Goal: Task Accomplishment & Management: Use online tool/utility

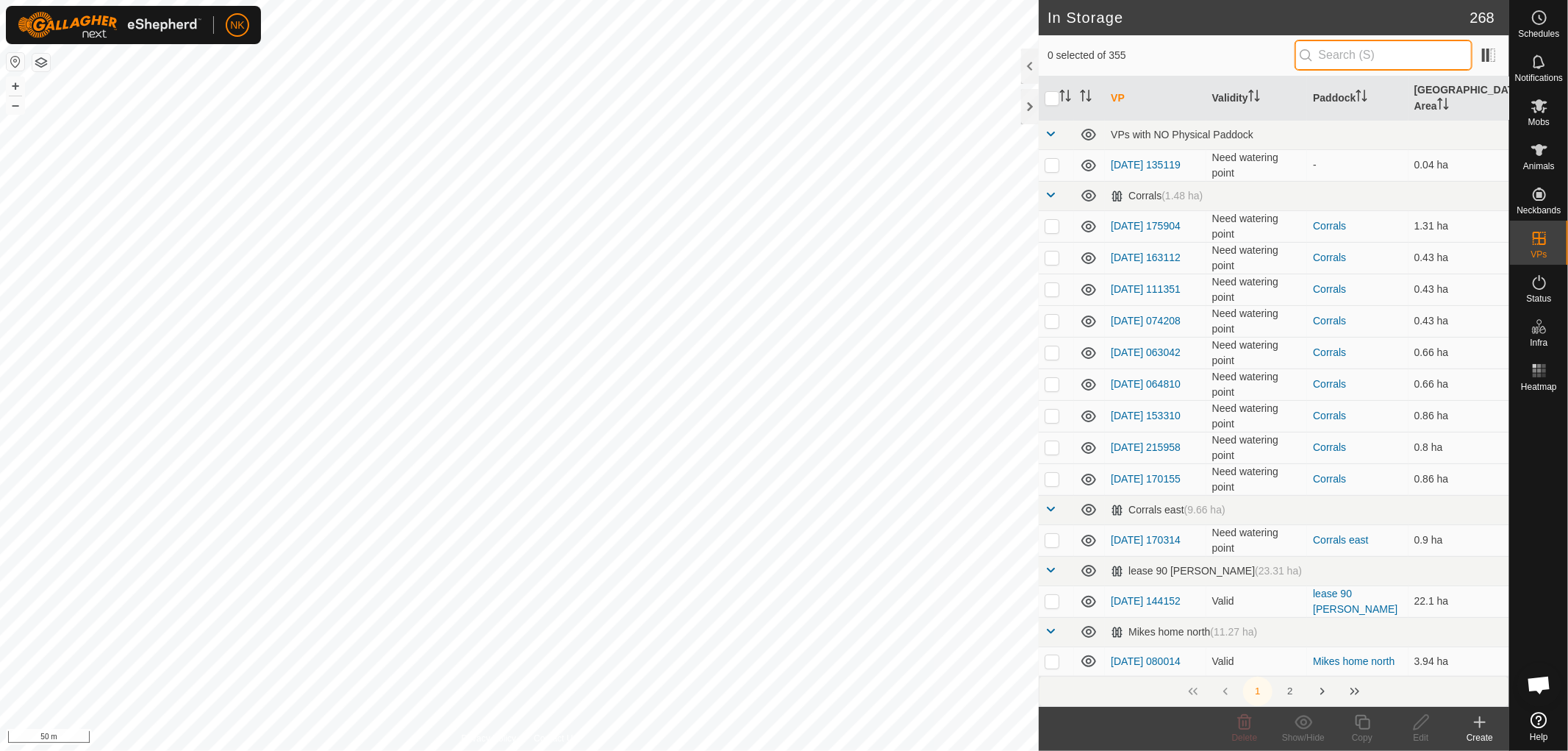
click at [1366, 50] on input "text" at bounding box center [1383, 55] width 178 height 31
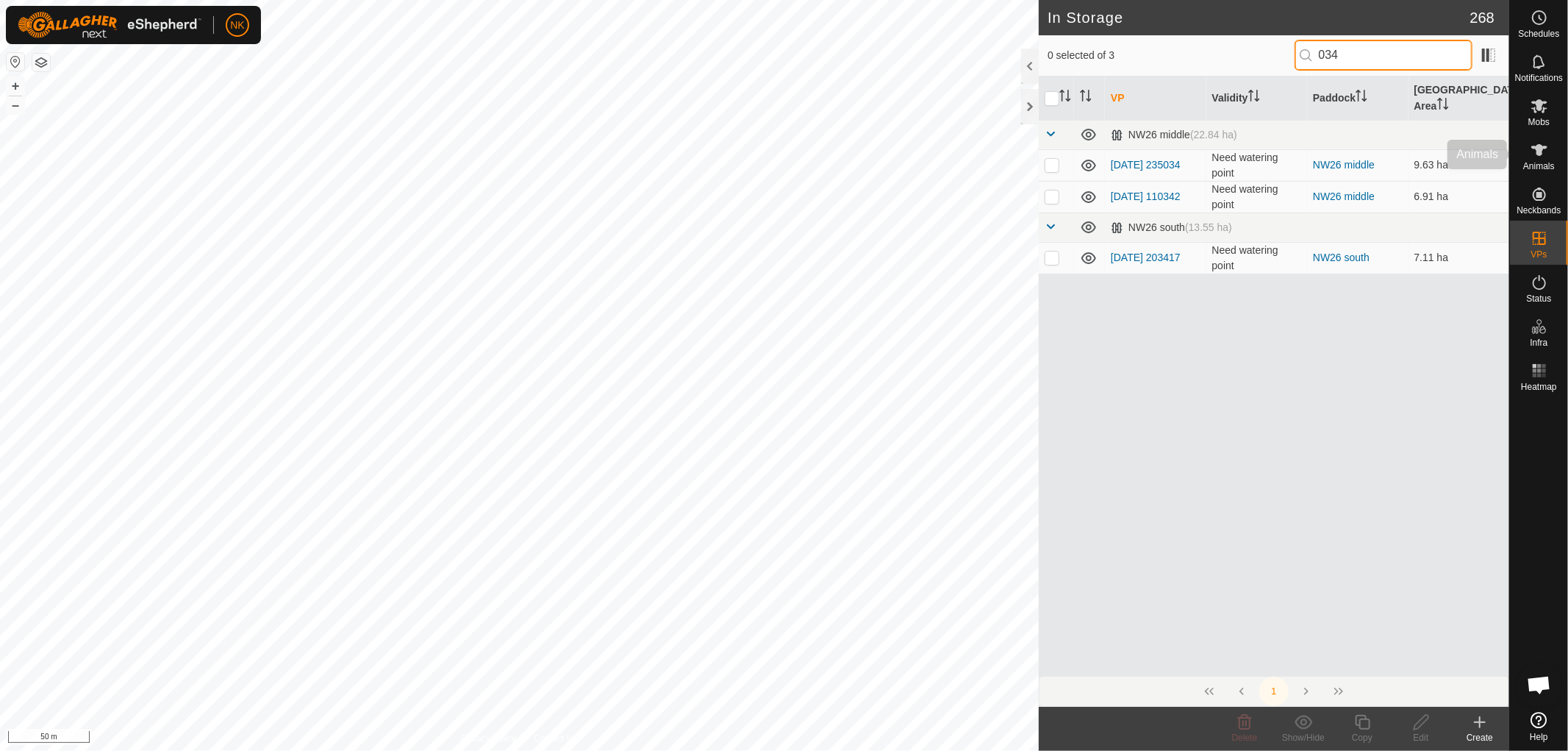
type input "034"
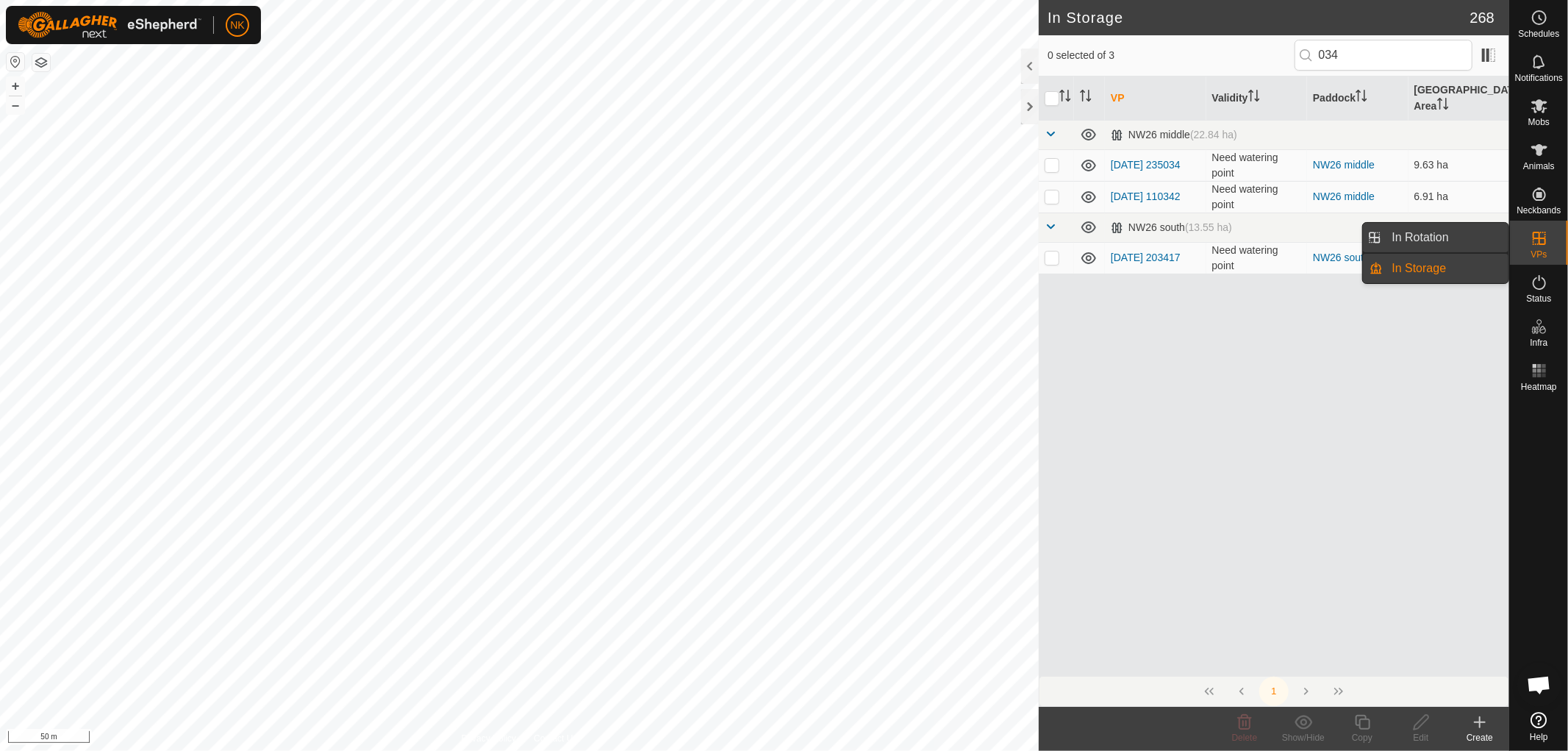
click at [1418, 233] on link "In Rotation" at bounding box center [1446, 237] width 126 height 29
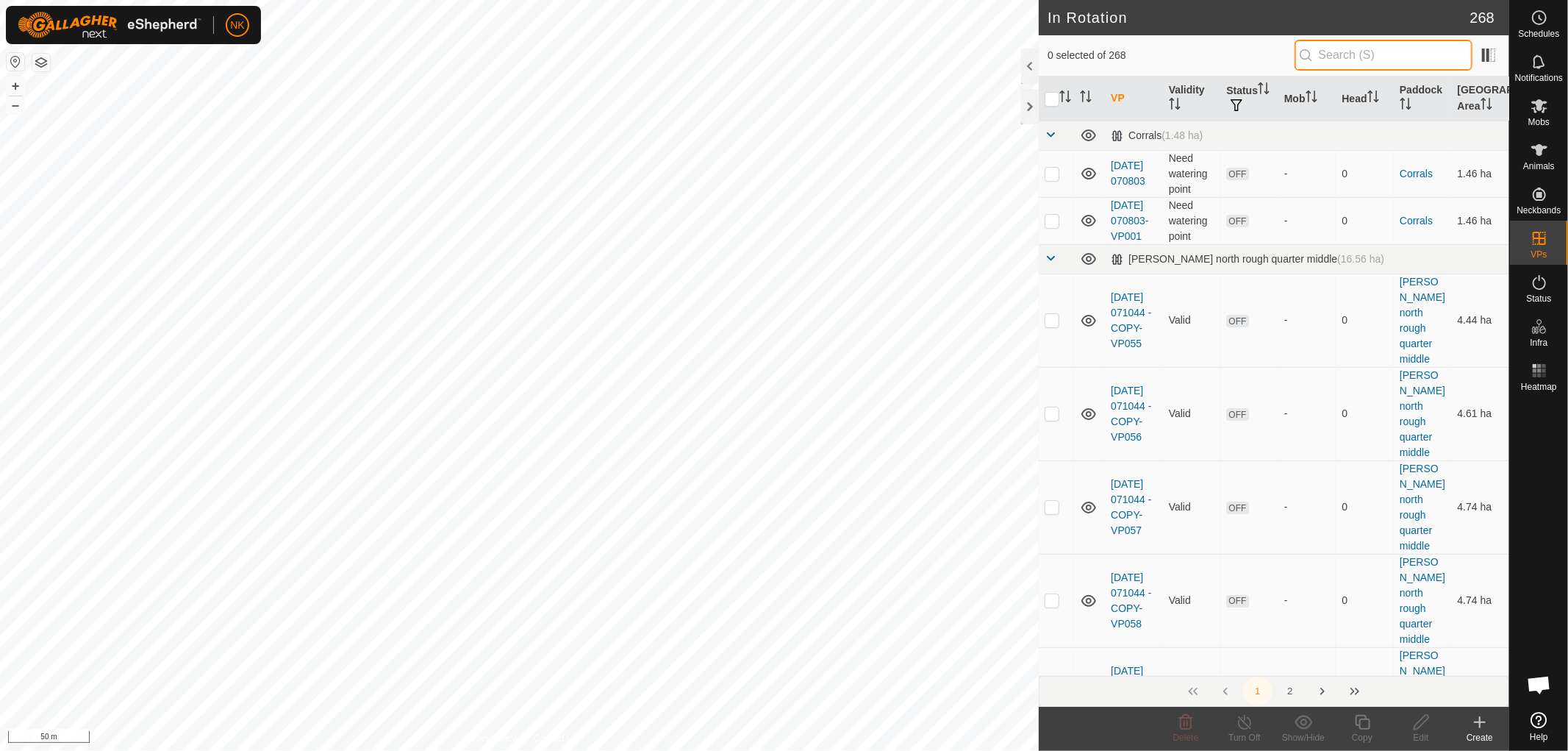
click at [1386, 55] on input "text" at bounding box center [1383, 55] width 178 height 31
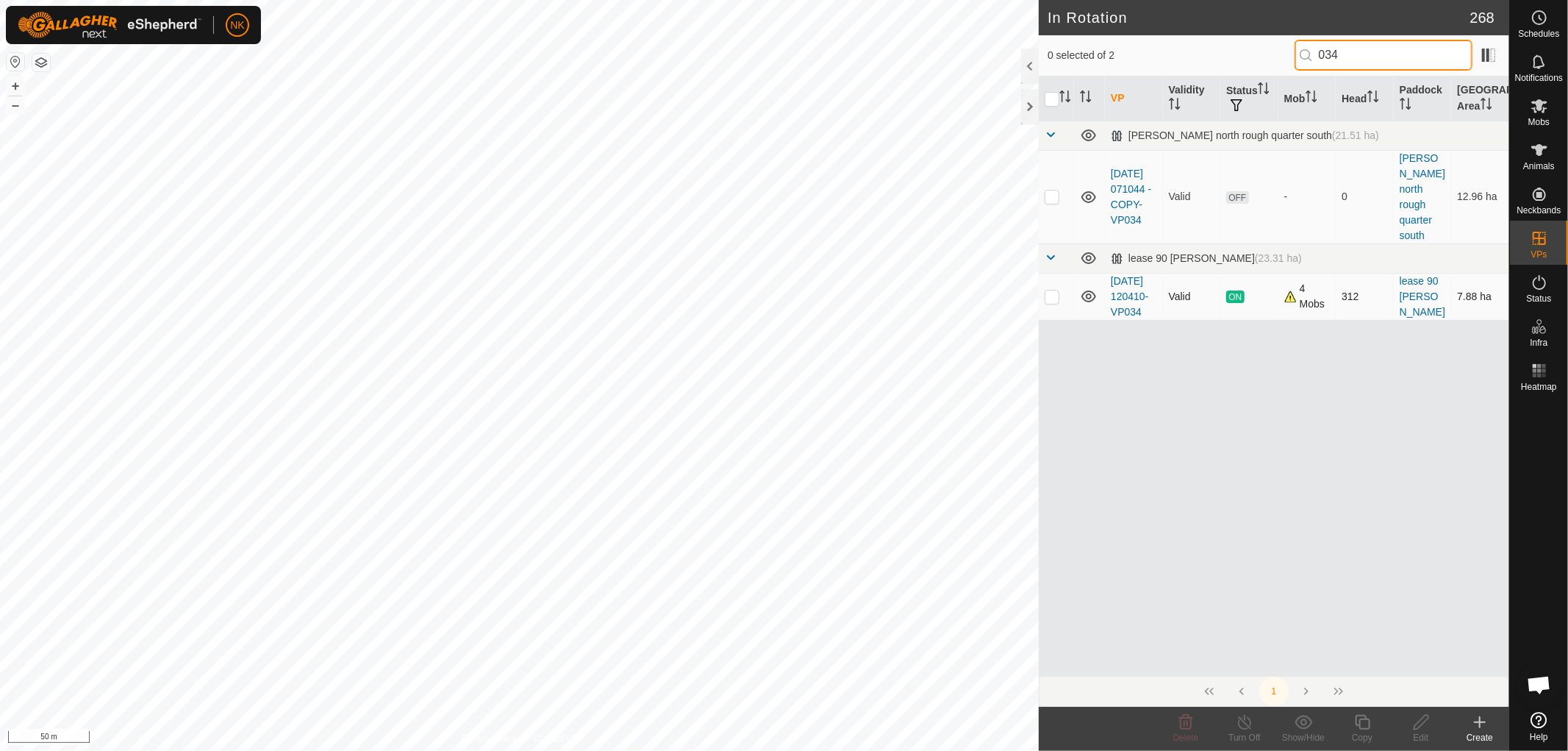
type input "034"
click at [1053, 290] on p-checkbox at bounding box center [1052, 296] width 15 height 12
checkbox input "true"
click at [1363, 723] on icon at bounding box center [1362, 722] width 19 height 18
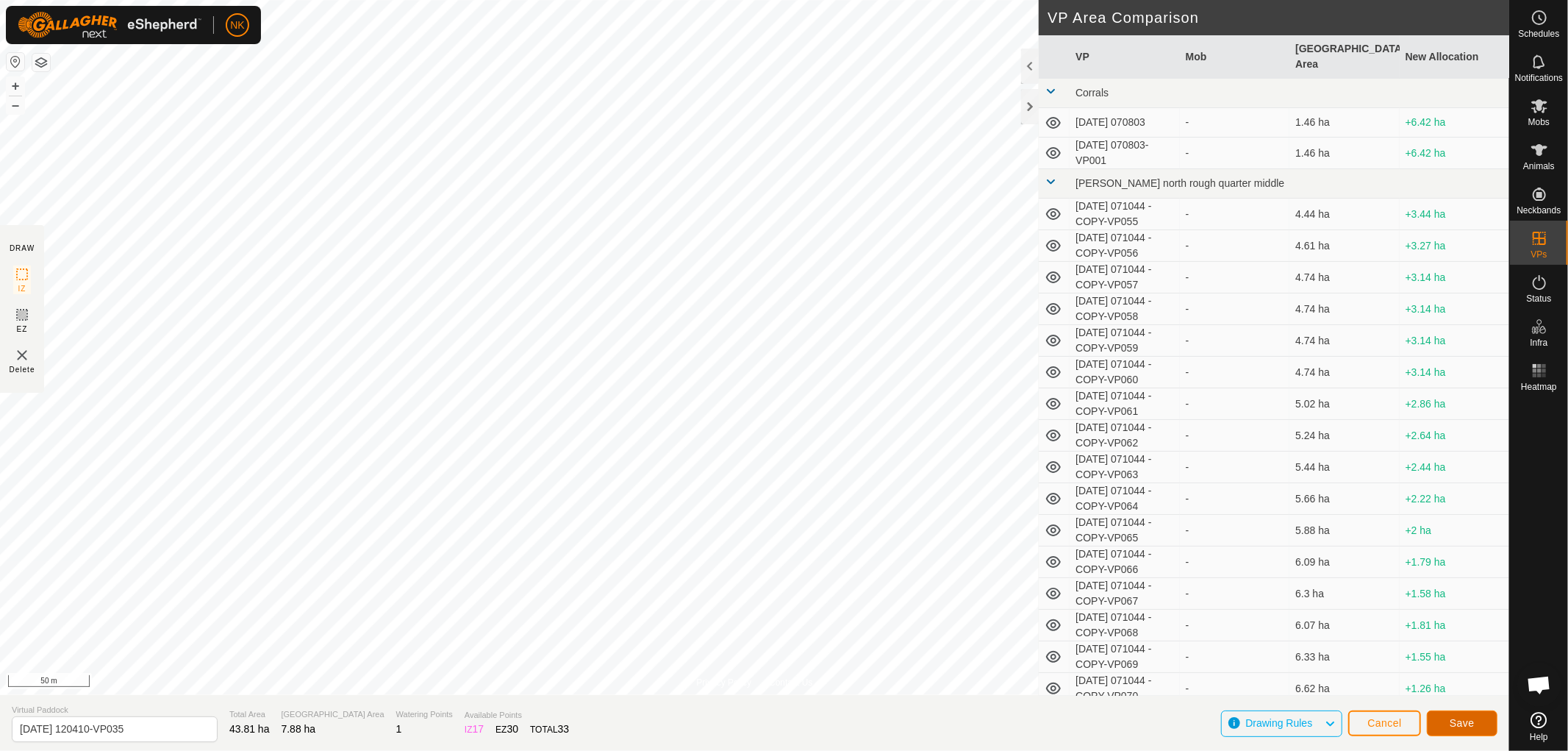
click at [1464, 726] on span "Save" at bounding box center [1462, 722] width 25 height 12
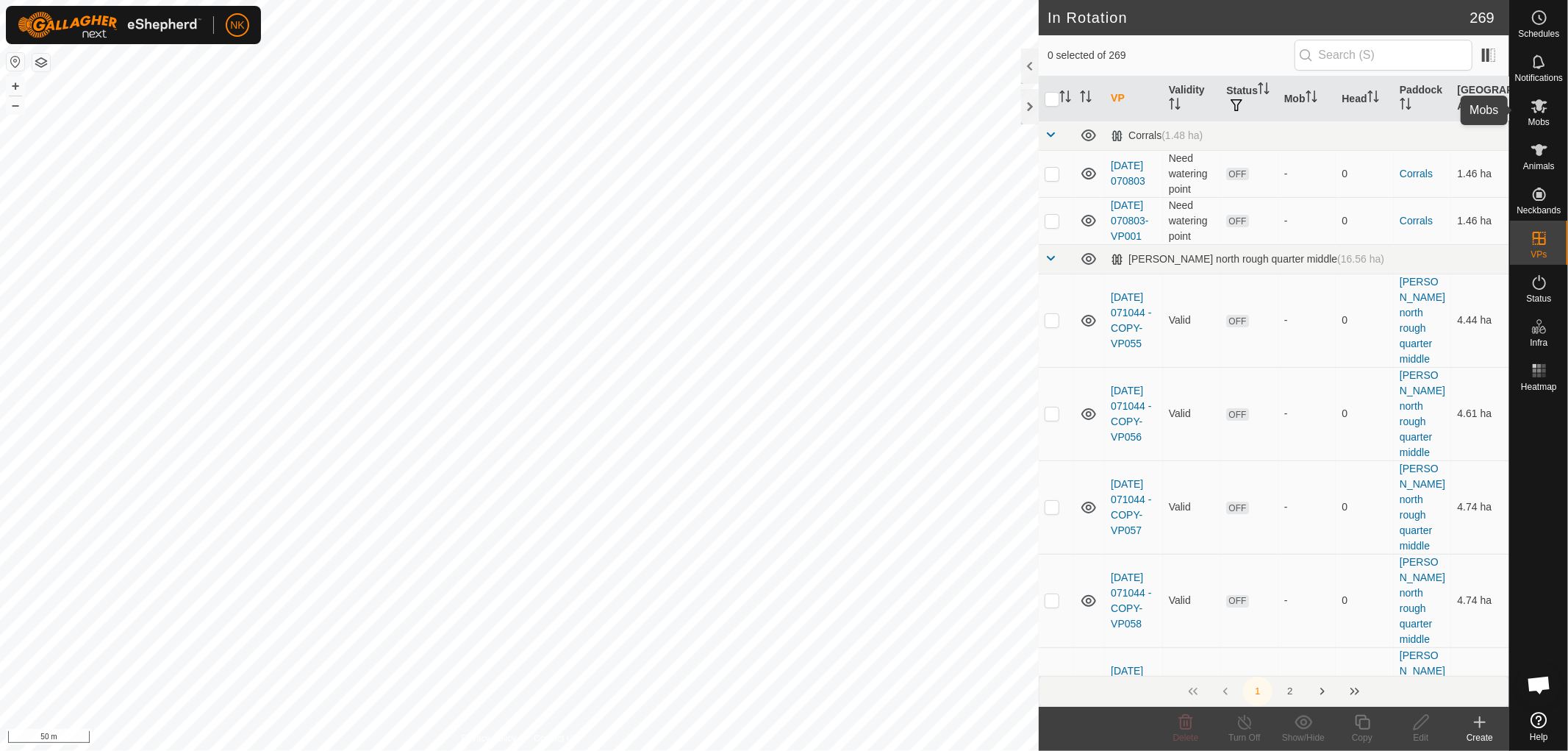
click at [1548, 118] on span "Mobs" at bounding box center [1539, 122] width 21 height 9
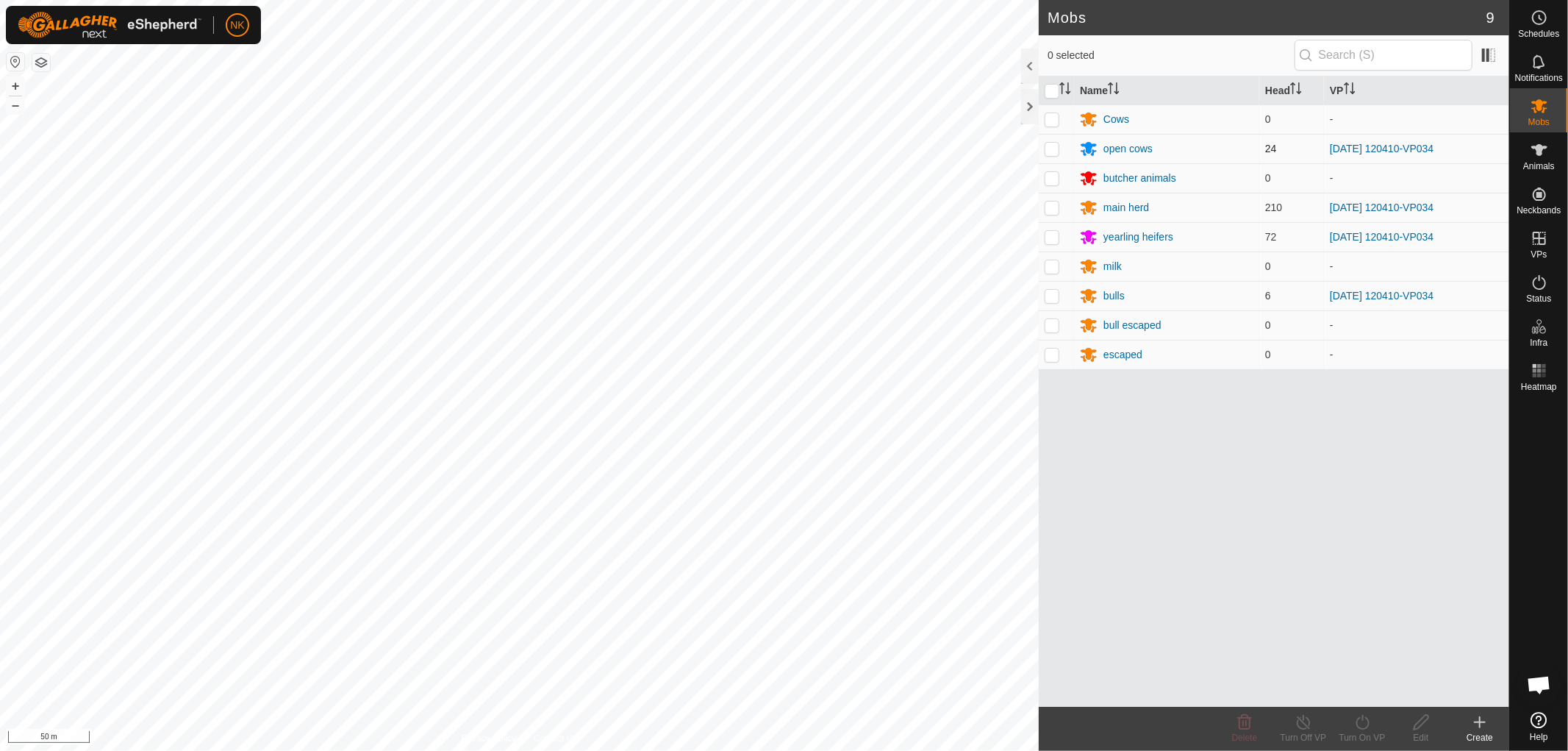
click at [1055, 151] on p-checkbox at bounding box center [1052, 148] width 15 height 12
checkbox input "true"
click at [1049, 200] on td at bounding box center [1056, 207] width 35 height 29
checkbox input "true"
click at [1051, 243] on p-tablecheckbox at bounding box center [1052, 236] width 15 height 12
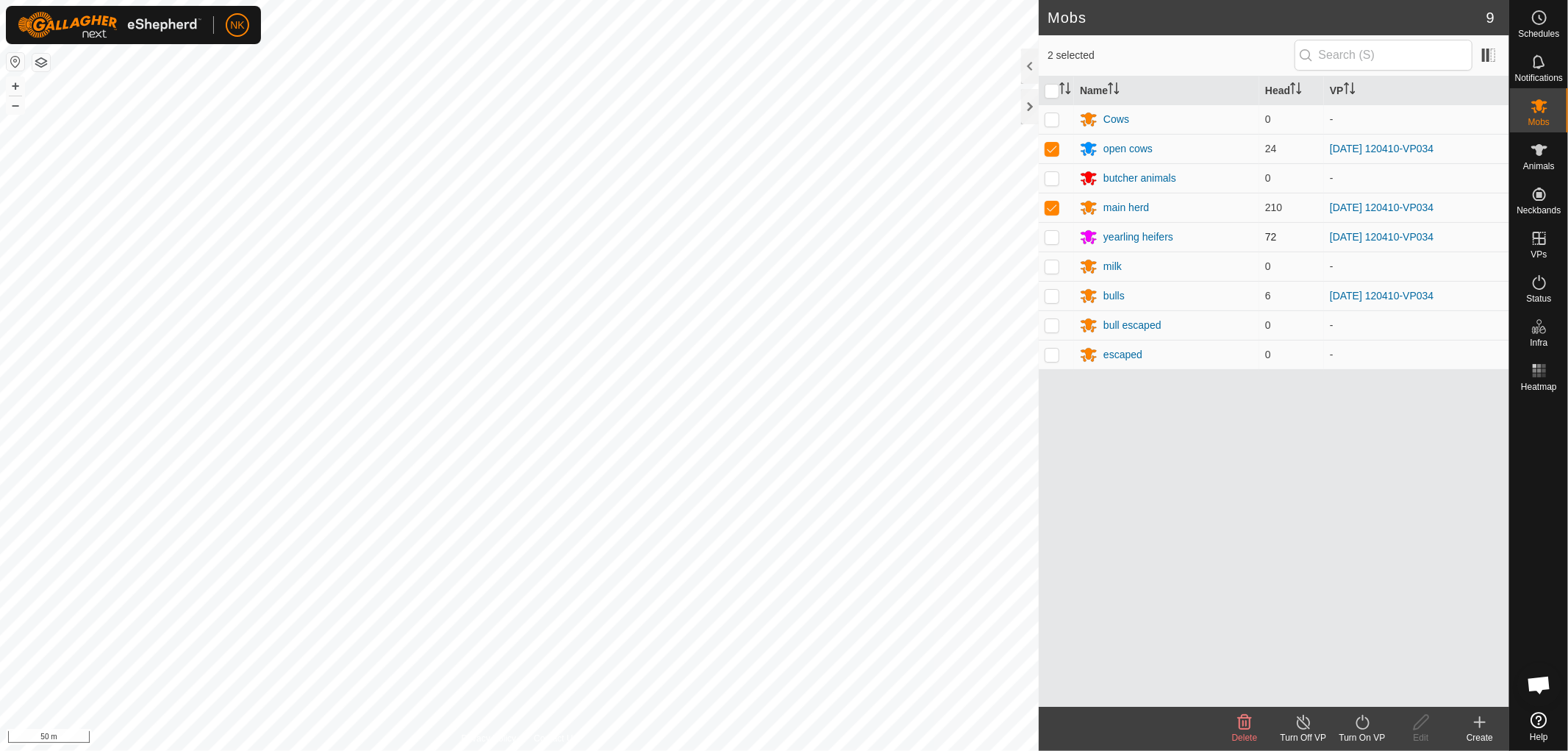
checkbox input "true"
click at [1059, 295] on p-checkbox at bounding box center [1052, 295] width 15 height 12
checkbox input "true"
click at [1367, 731] on div "Turn On VP" at bounding box center [1362, 737] width 58 height 13
click at [1373, 692] on link "Now" at bounding box center [1406, 689] width 145 height 29
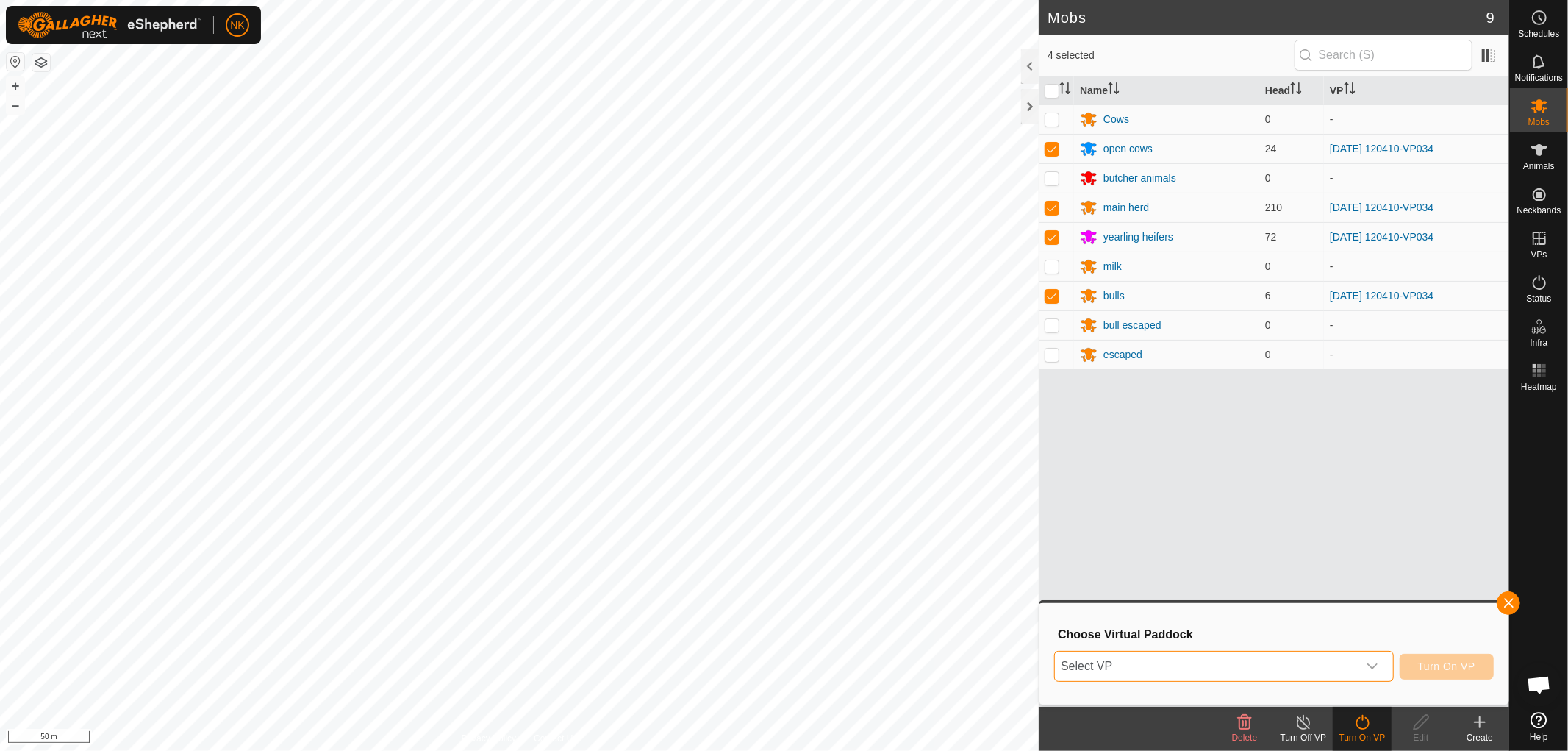
click at [1302, 670] on span "Select VP" at bounding box center [1206, 666] width 303 height 29
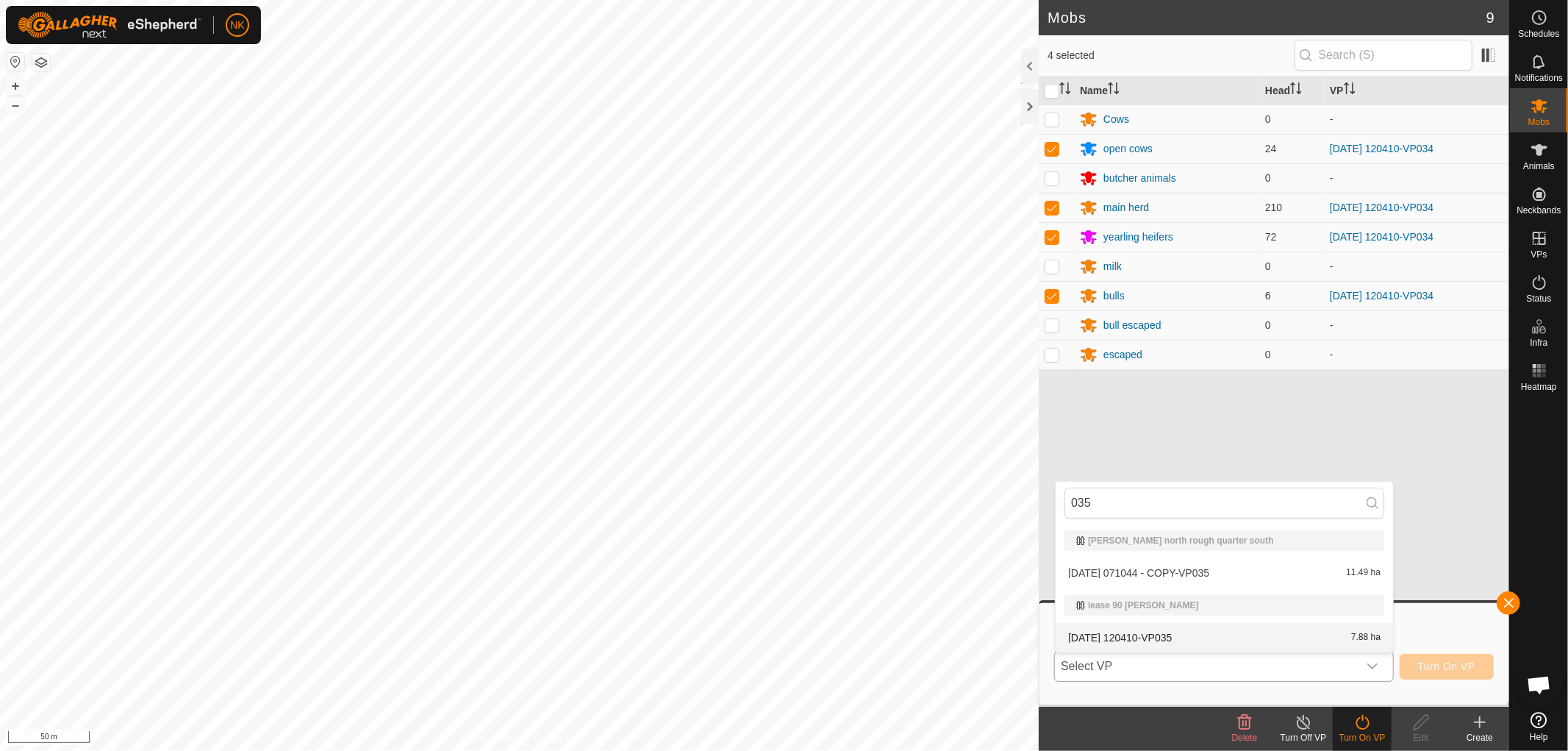
type input "035"
click at [1124, 637] on li "[DATE] 120410-VP035 7.88 ha" at bounding box center [1224, 637] width 337 height 29
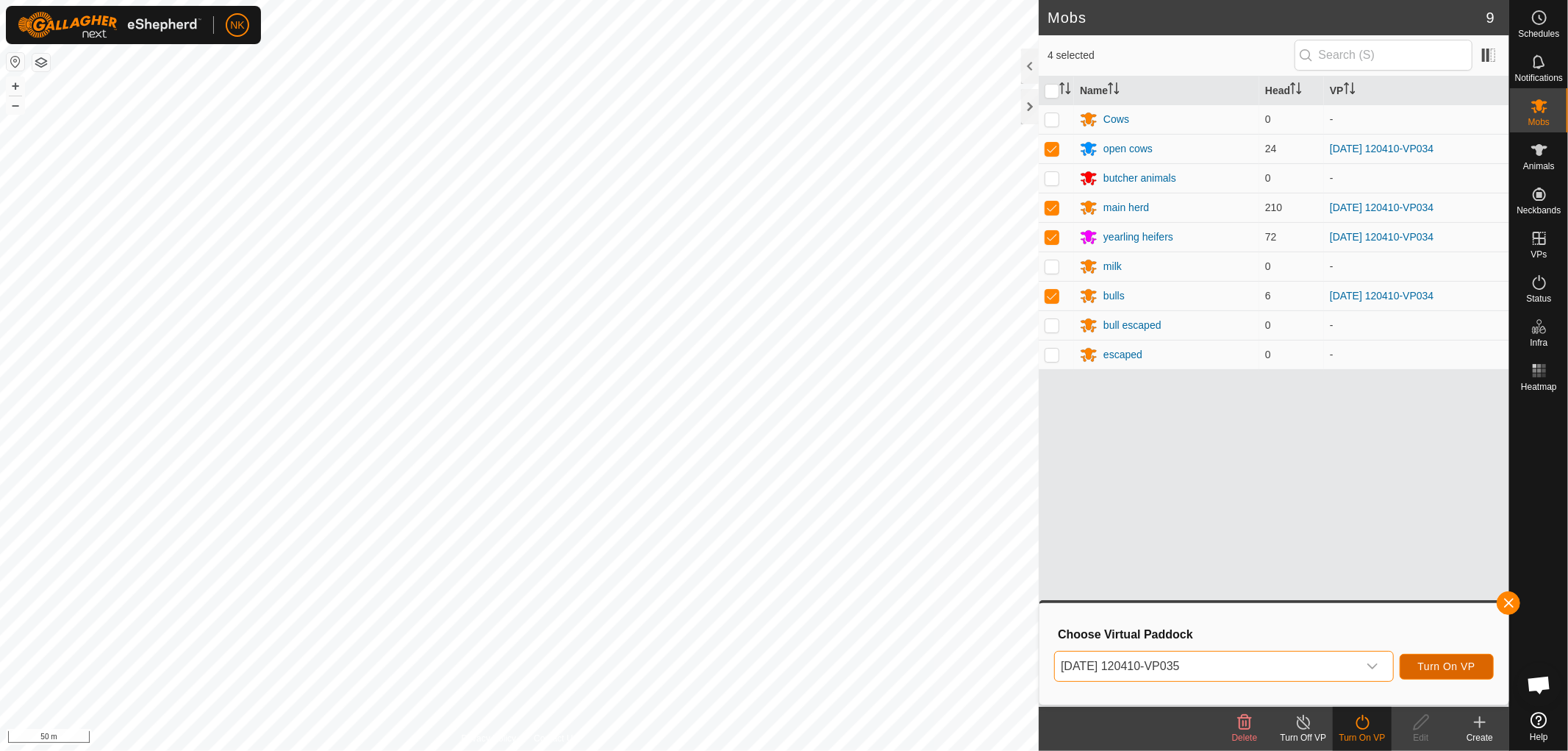
click at [1448, 662] on span "Turn On VP" at bounding box center [1446, 666] width 58 height 12
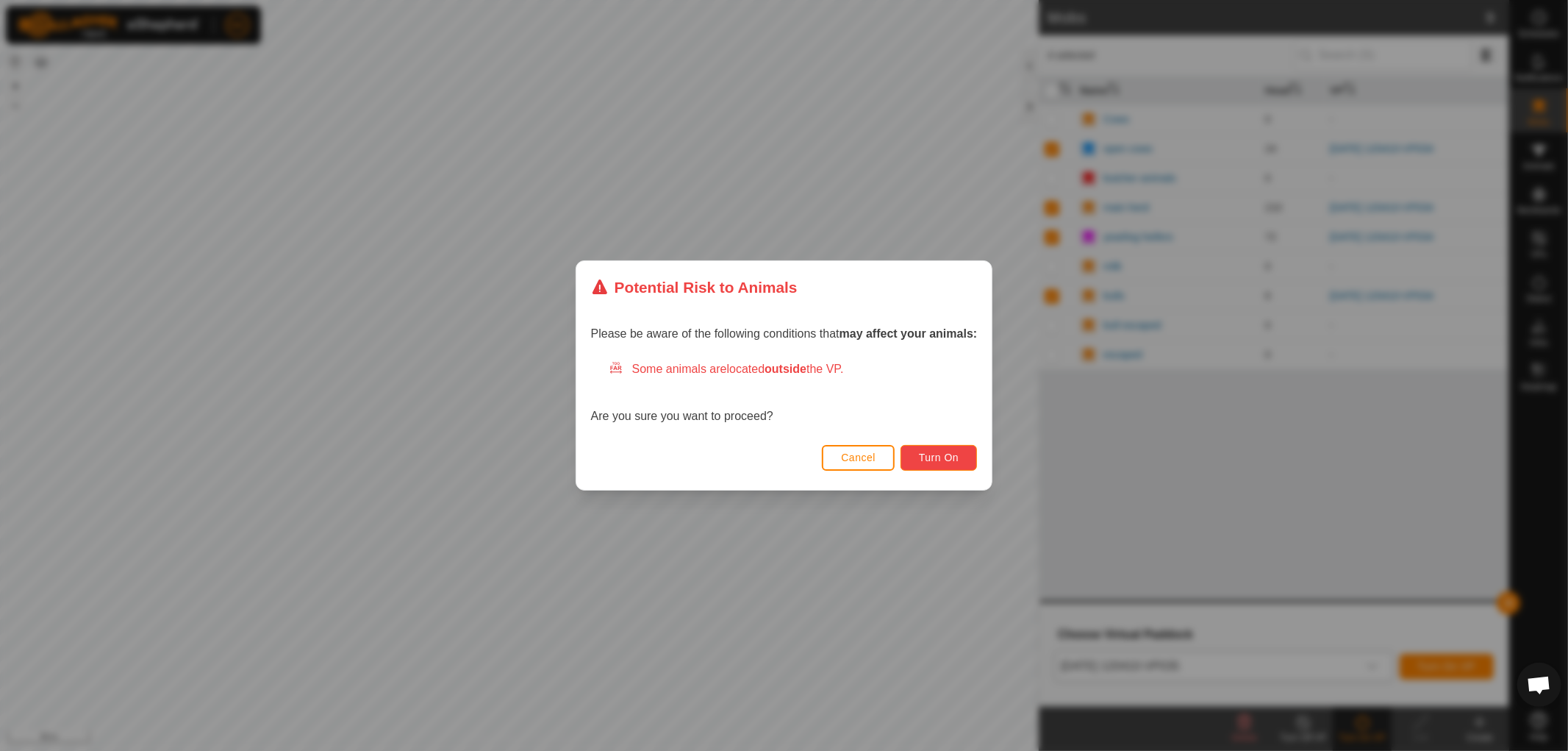
click at [954, 465] on button "Turn On" at bounding box center [938, 457] width 76 height 26
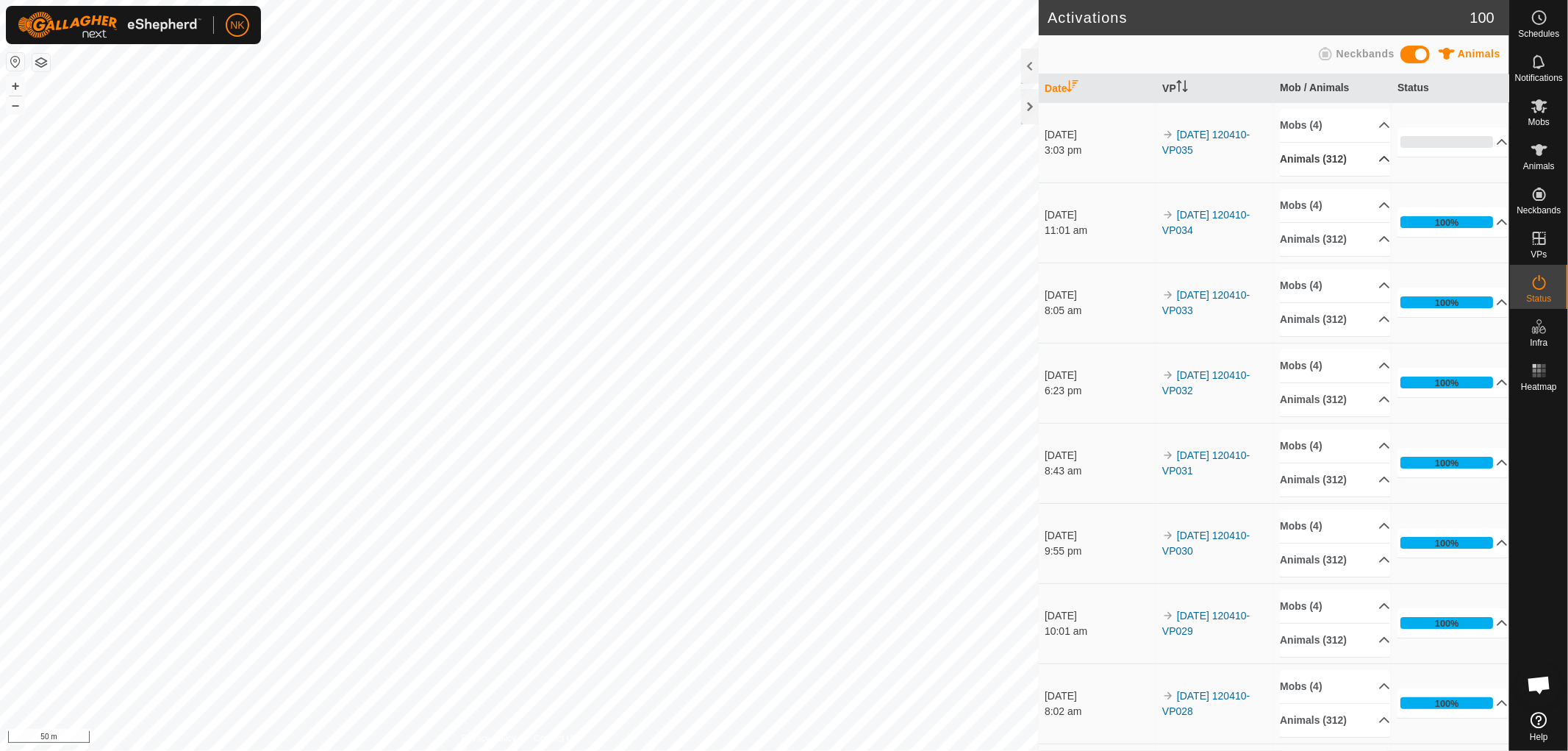
click at [1328, 163] on p-accordion-header "Animals (312)" at bounding box center [1334, 159] width 111 height 33
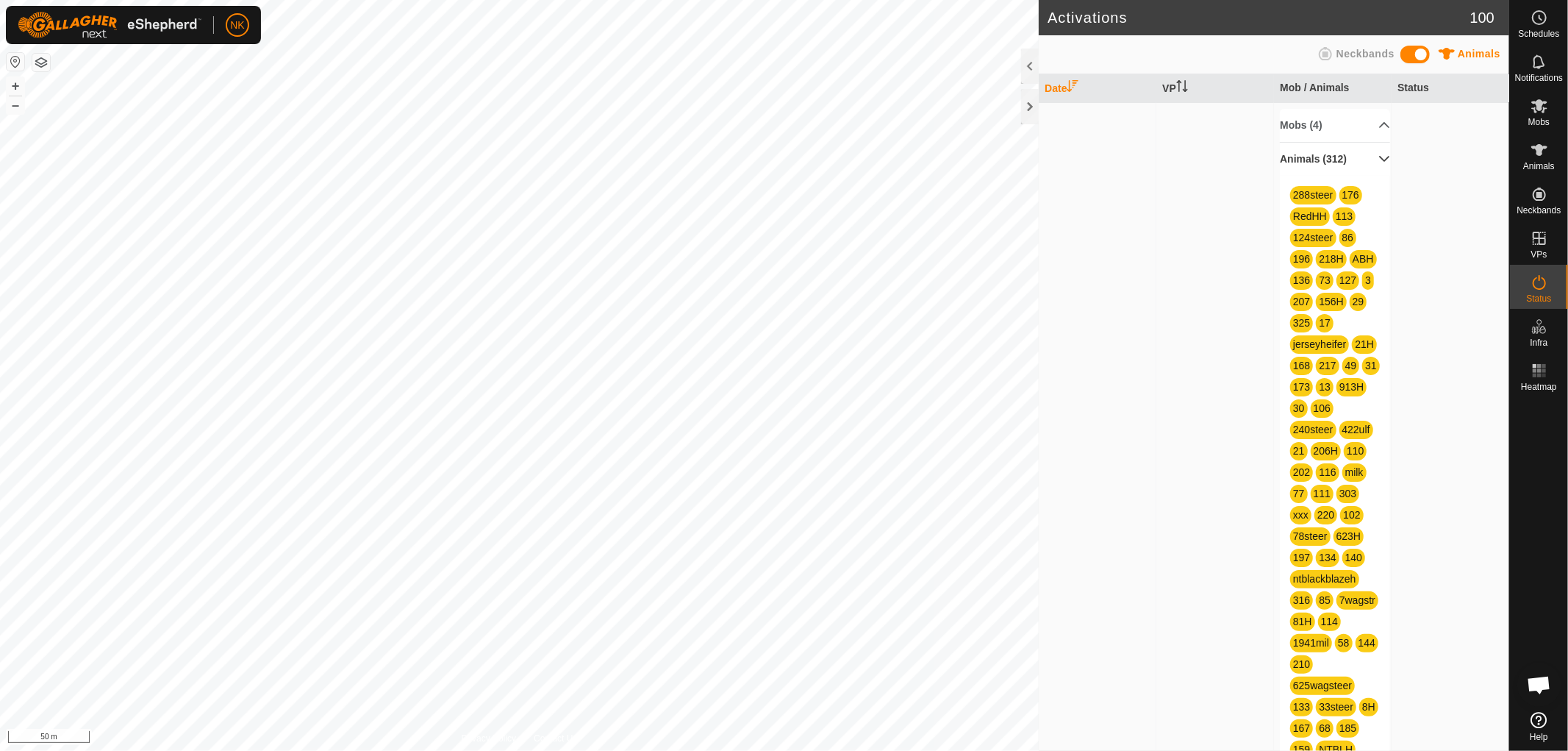
click at [1328, 163] on p-accordion-header "Animals (312)" at bounding box center [1334, 159] width 111 height 33
